Goal: Transaction & Acquisition: Book appointment/travel/reservation

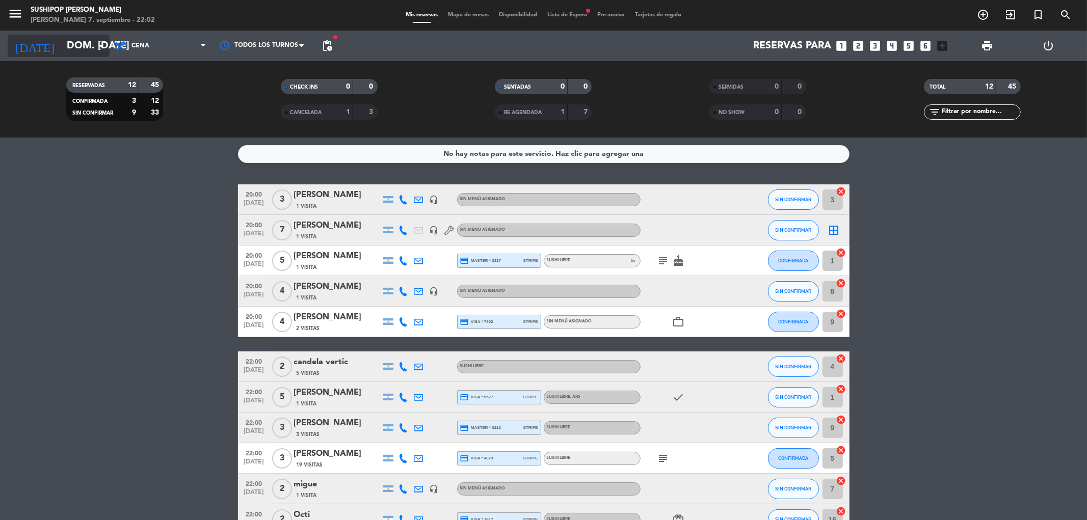
click at [93, 47] on input "dom. [DATE]" at bounding box center [126, 46] width 129 height 22
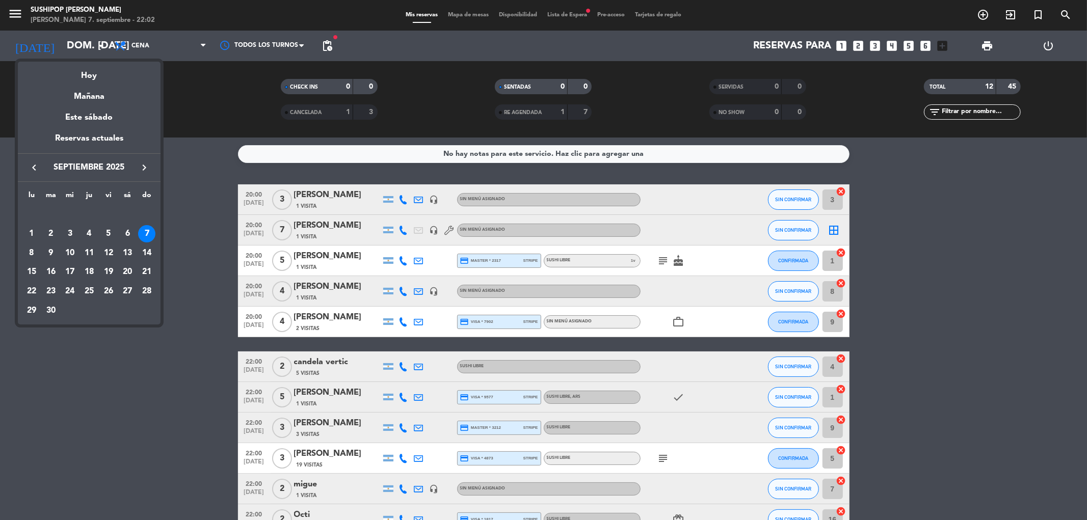
click at [985, 16] on div at bounding box center [543, 260] width 1087 height 520
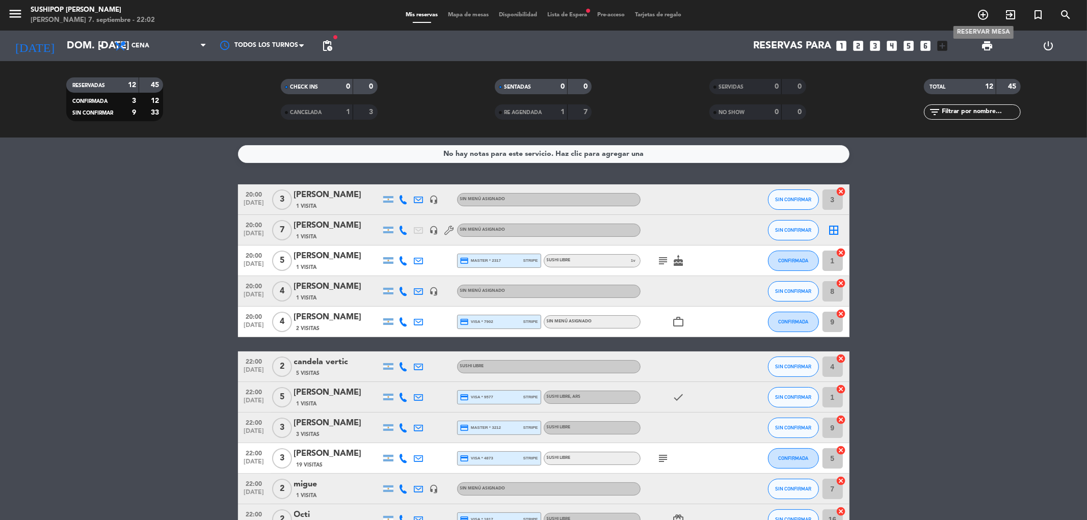
click at [984, 15] on icon "add_circle_outline" at bounding box center [983, 15] width 12 height 12
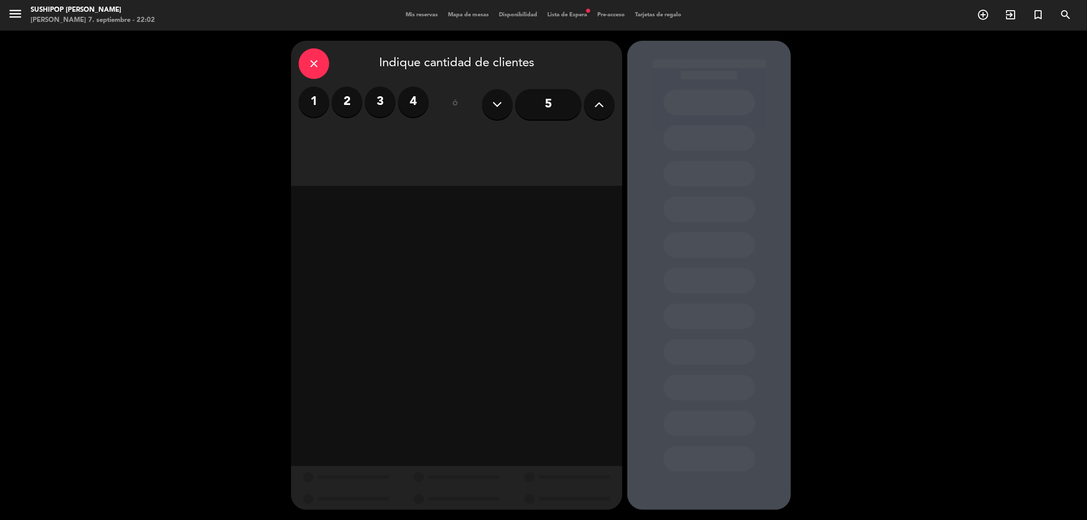
click at [351, 112] on label "2" at bounding box center [347, 102] width 31 height 31
click at [388, 97] on label "3" at bounding box center [380, 102] width 31 height 31
drag, startPoint x: 541, startPoint y: 143, endPoint x: 683, endPoint y: 138, distance: 142.3
click at [542, 143] on div "Cena" at bounding box center [536, 139] width 157 height 20
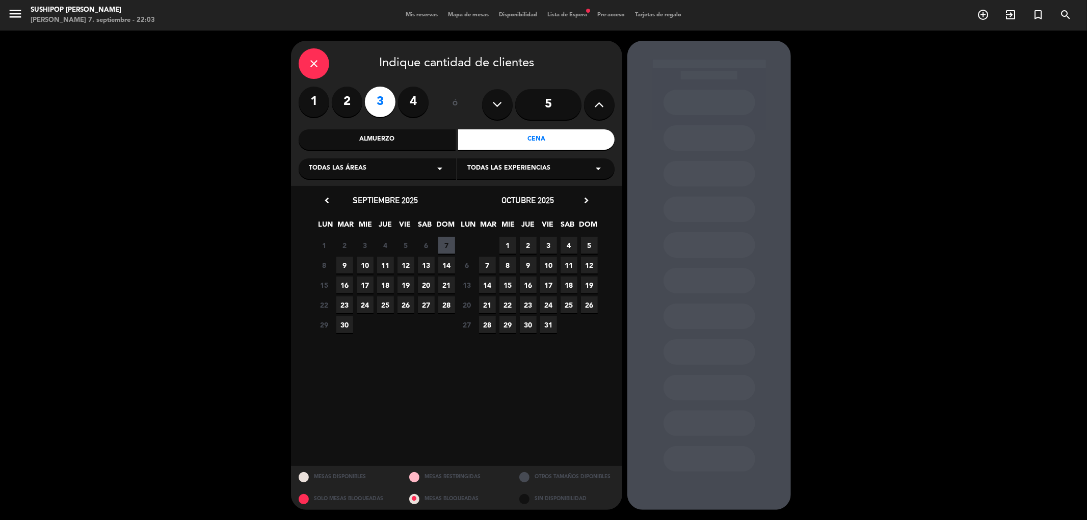
click at [348, 266] on span "9" at bounding box center [344, 265] width 17 height 17
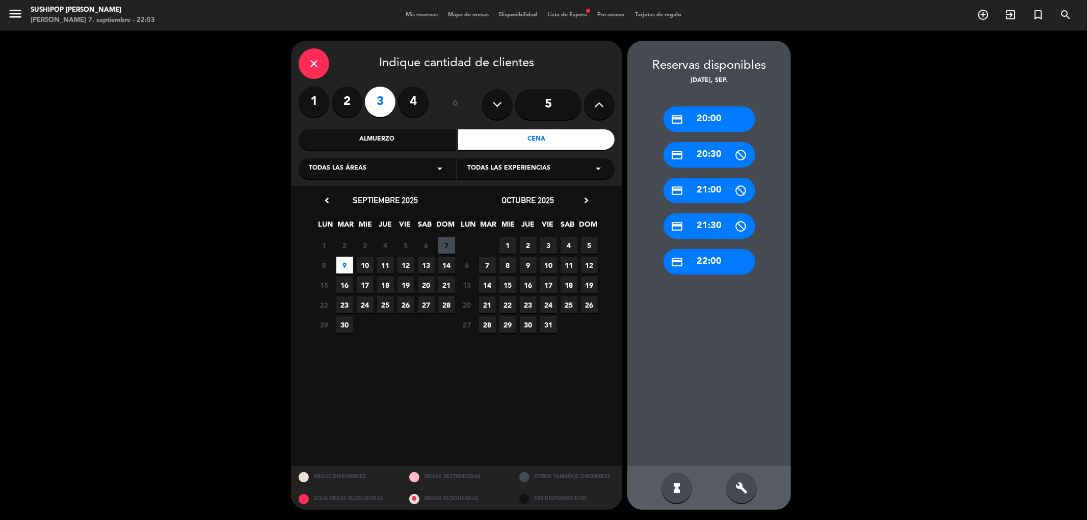
click at [706, 271] on div "credit_card 22:00" at bounding box center [709, 261] width 92 height 25
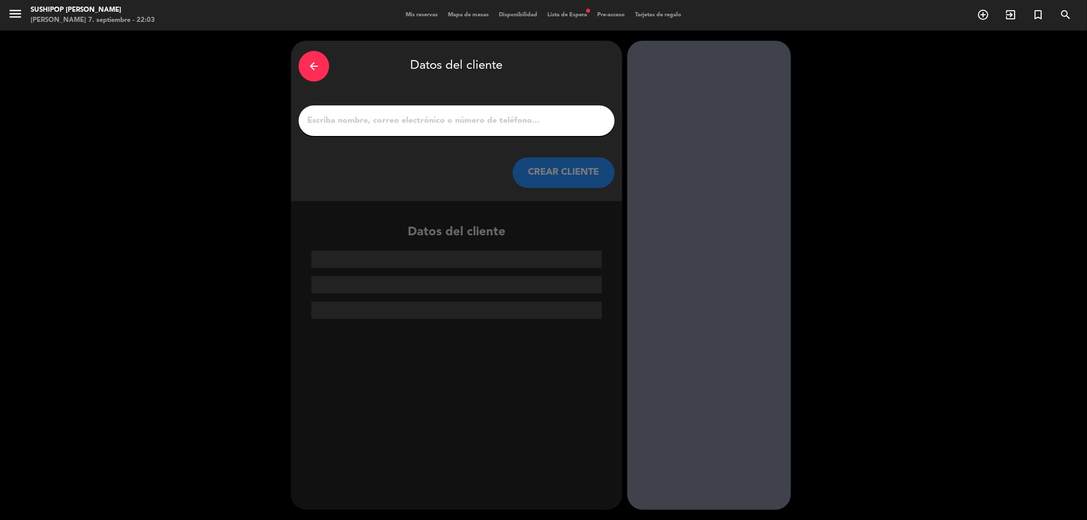
click at [486, 119] on input "1" at bounding box center [456, 121] width 301 height 14
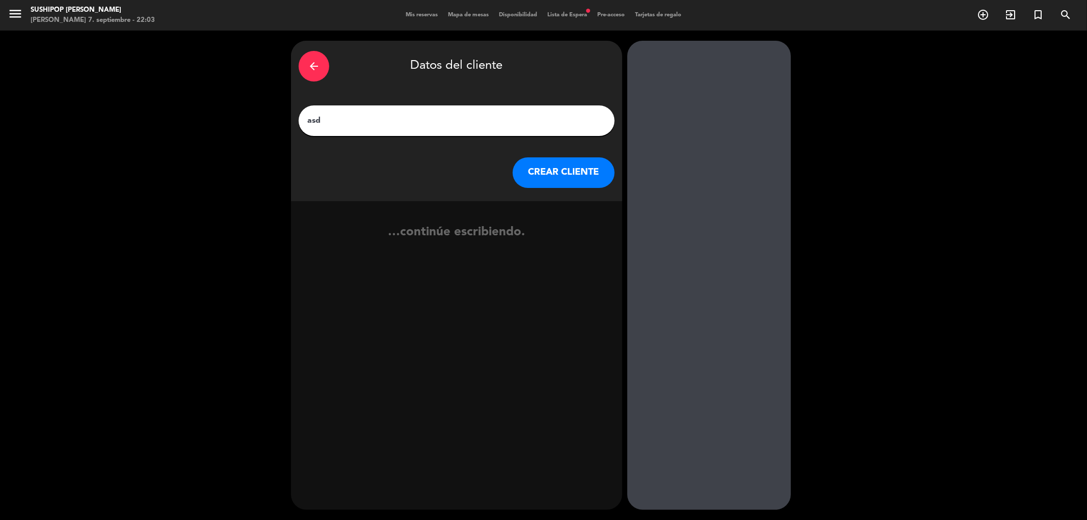
type input "asd"
click at [576, 172] on button "CREAR CLIENTE" at bounding box center [564, 172] width 102 height 31
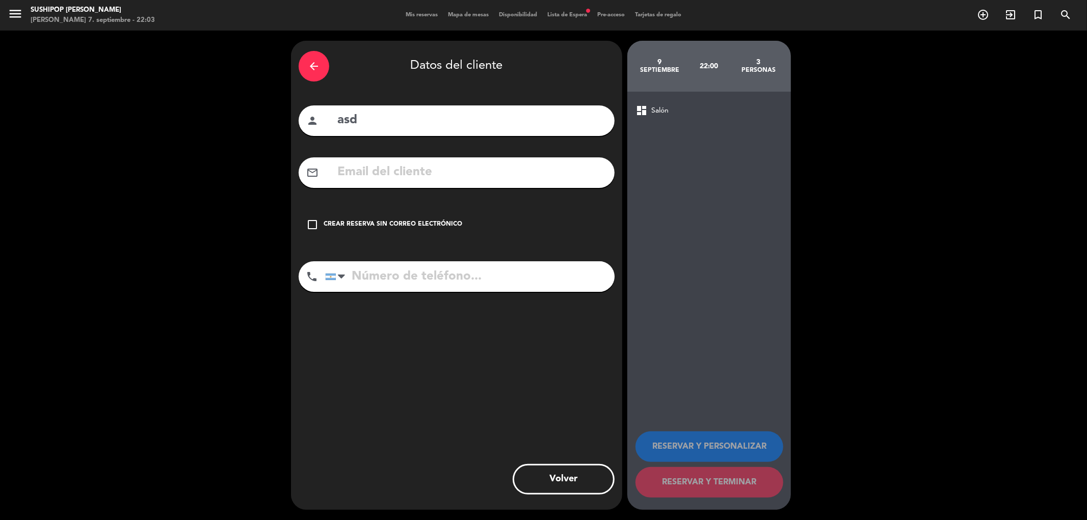
drag, startPoint x: 425, startPoint y: 116, endPoint x: 297, endPoint y: 149, distance: 132.6
click at [297, 149] on div "arrow_back Datos del cliente person asd mail_outline check_box_outline_blank Cr…" at bounding box center [456, 275] width 331 height 469
type input "manual ceña"
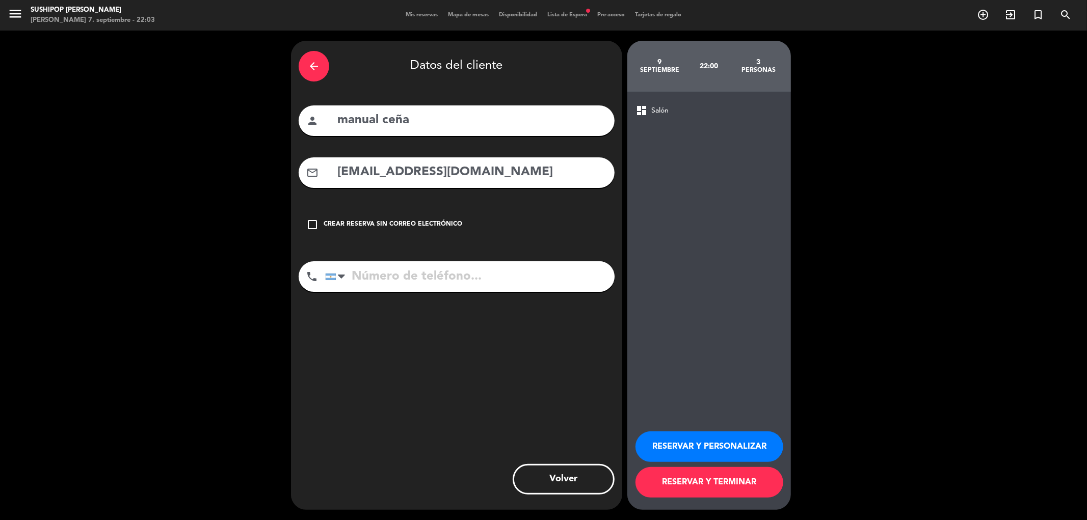
drag, startPoint x: 374, startPoint y: 175, endPoint x: 380, endPoint y: 175, distance: 6.1
click at [376, 175] on input "[EMAIL_ADDRESS][DOMAIN_NAME]" at bounding box center [471, 172] width 271 height 21
type input "[EMAIL_ADDRESS][DOMAIN_NAME]"
click at [424, 282] on input "tel" at bounding box center [469, 276] width 289 height 31
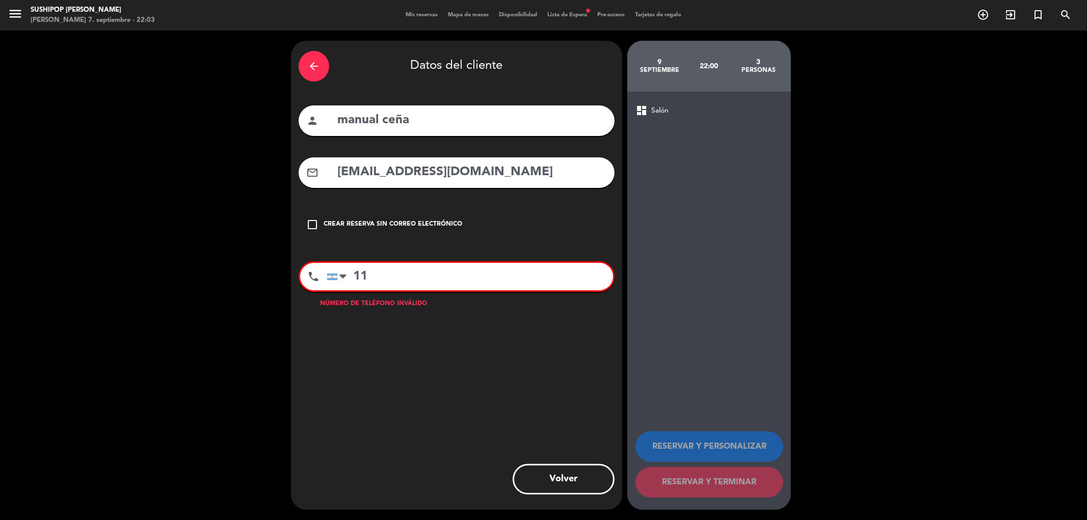
type input "1"
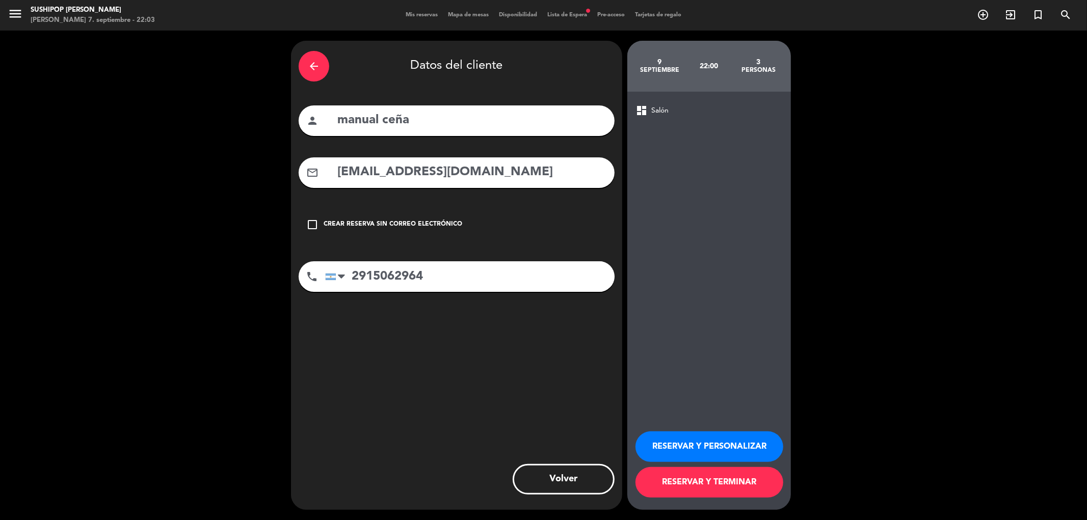
type input "2915062964"
click at [744, 478] on button "RESERVAR Y TERMINAR" at bounding box center [709, 482] width 148 height 31
